Goal: Information Seeking & Learning: Learn about a topic

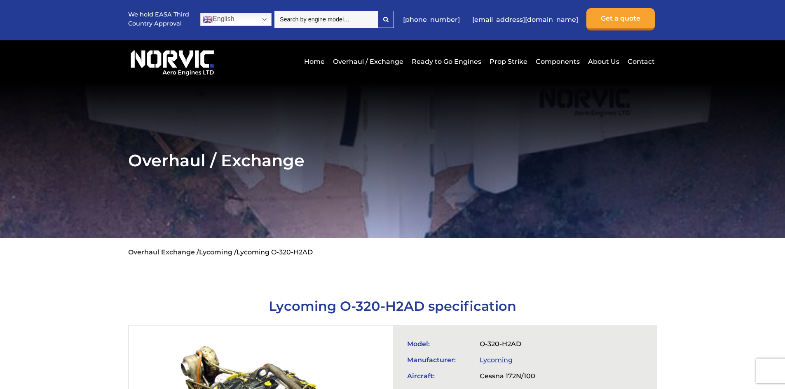
scroll to position [206, 0]
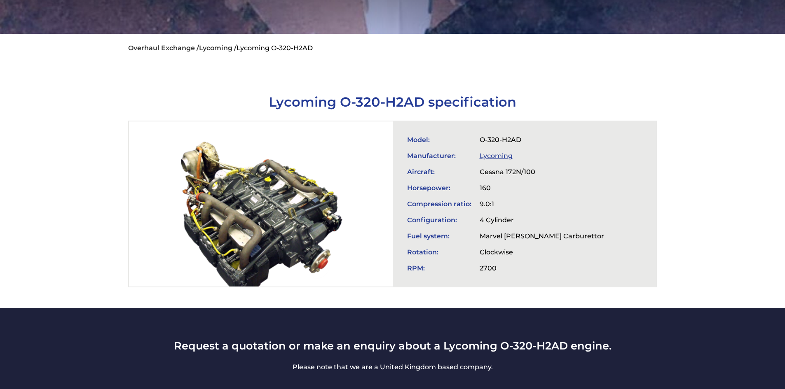
click at [494, 199] on td "9.0:1" at bounding box center [542, 204] width 133 height 16
click at [510, 216] on td "4 Cylinder" at bounding box center [542, 220] width 133 height 16
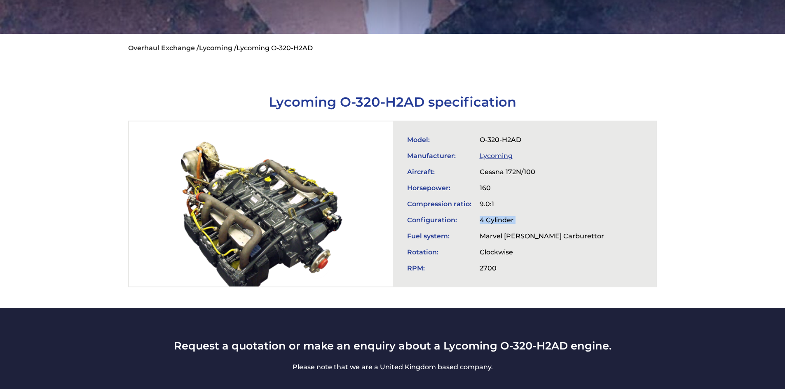
click at [510, 216] on td "4 Cylinder" at bounding box center [542, 220] width 133 height 16
click at [529, 238] on td "Marvel [PERSON_NAME] Carburettor" at bounding box center [542, 236] width 133 height 16
click at [509, 250] on td "Clockwise" at bounding box center [542, 252] width 133 height 16
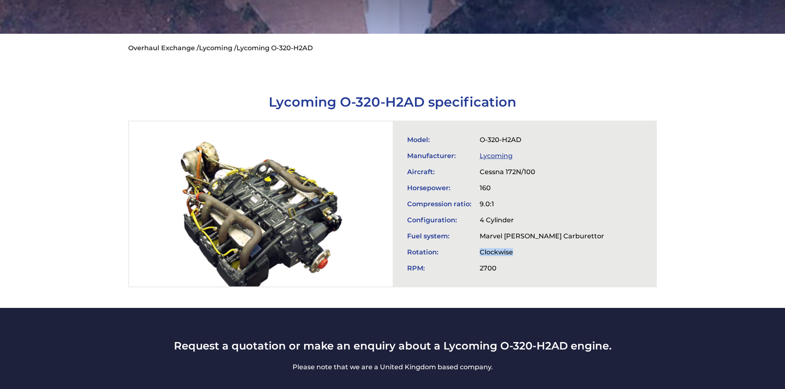
drag, startPoint x: 509, startPoint y: 250, endPoint x: 509, endPoint y: 241, distance: 9.1
click at [509, 247] on td "Clockwise" at bounding box center [542, 252] width 133 height 16
click at [490, 217] on td "4 Cylinder" at bounding box center [542, 220] width 133 height 16
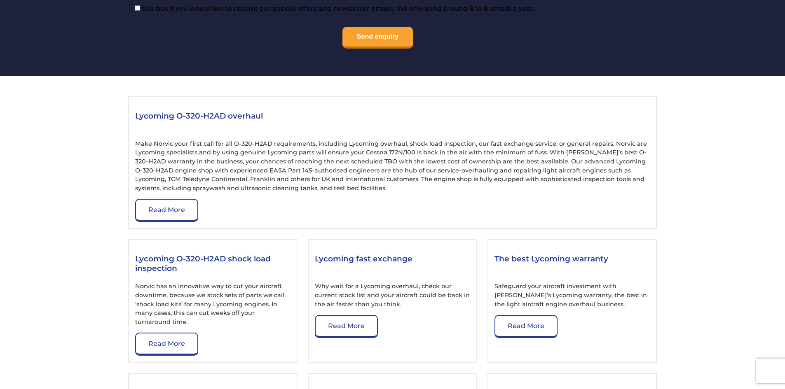
scroll to position [866, 0]
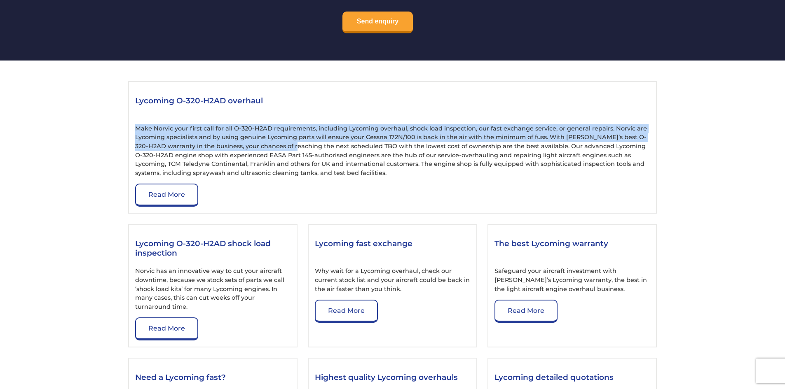
drag, startPoint x: 138, startPoint y: 127, endPoint x: 288, endPoint y: 144, distance: 151.0
click at [288, 144] on p "Make Norvic your first call for all O-320-H2AD requirements, including Lycoming…" at bounding box center [392, 151] width 515 height 54
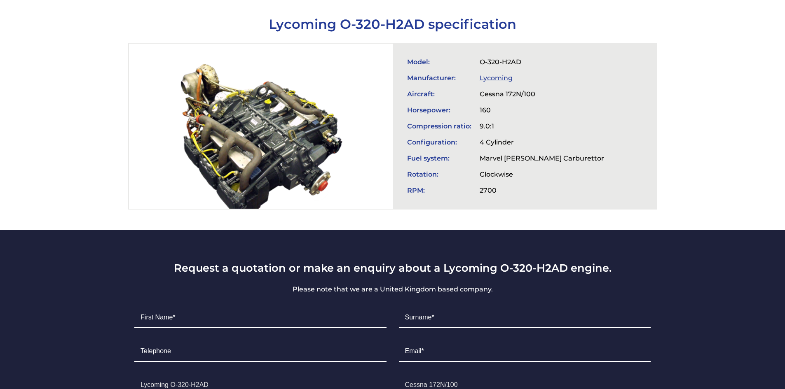
scroll to position [189, 0]
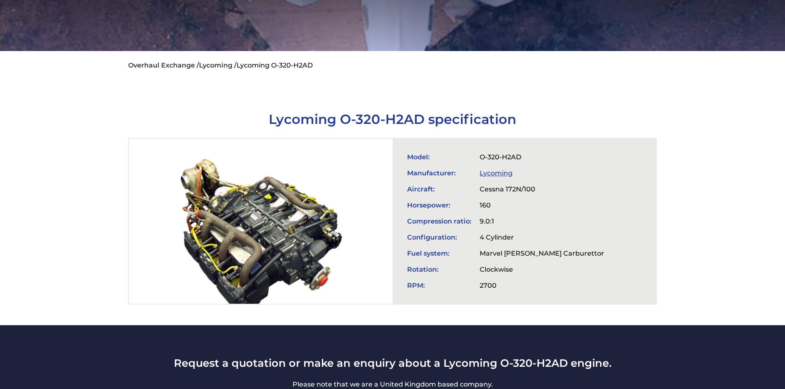
click at [398, 124] on h1 "Lycoming O-320-H2AD specification" at bounding box center [392, 119] width 529 height 16
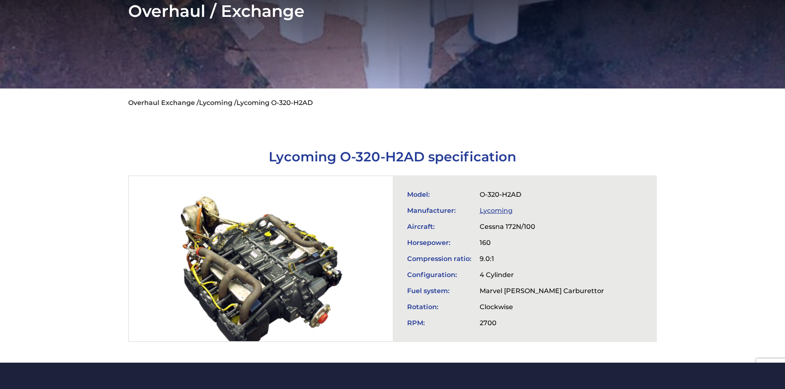
scroll to position [0, 0]
